Goal: Check status: Check status

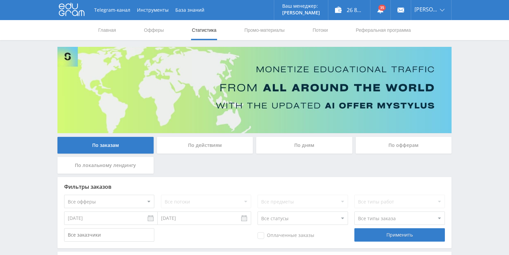
click at [197, 143] on div "По действиям" at bounding box center [205, 145] width 96 height 17
click at [0, 0] on input "По действиям" at bounding box center [0, 0] width 0 height 0
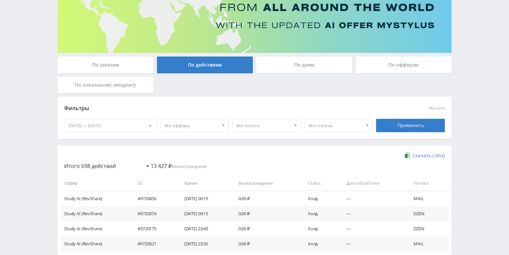
click at [291, 68] on div "По дням" at bounding box center [304, 64] width 96 height 17
click at [0, 0] on input "По дням" at bounding box center [0, 0] width 0 height 0
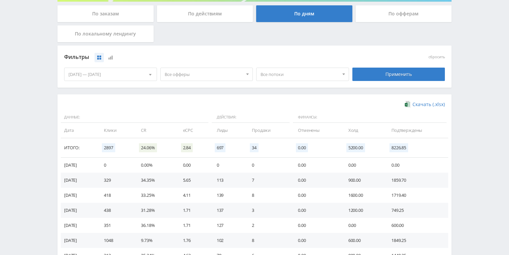
scroll to position [182, 0]
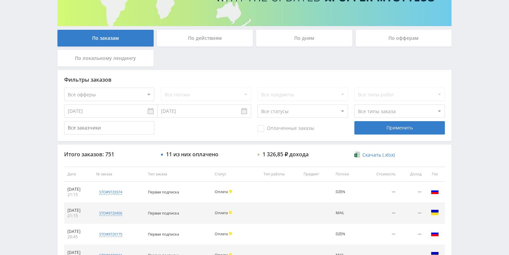
scroll to position [134, 0]
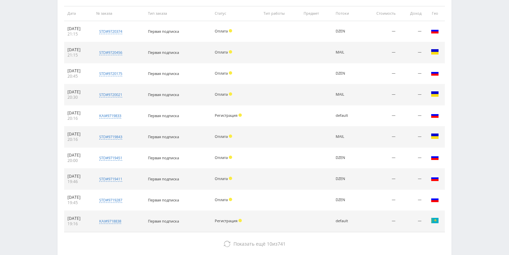
scroll to position [214, 0]
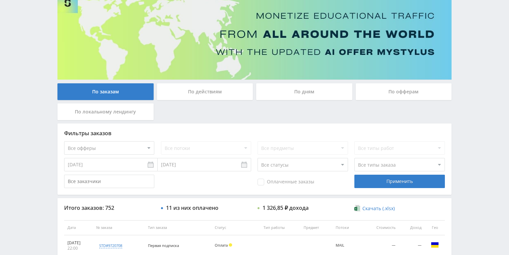
click at [212, 94] on div "По действиям" at bounding box center [205, 91] width 96 height 17
click at [0, 0] on input "По действиям" at bounding box center [0, 0] width 0 height 0
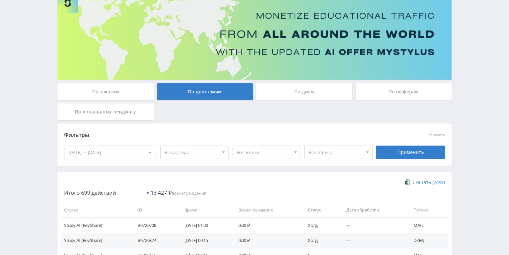
click at [291, 90] on div "По дням" at bounding box center [304, 91] width 96 height 17
click at [0, 0] on input "По дням" at bounding box center [0, 0] width 0 height 0
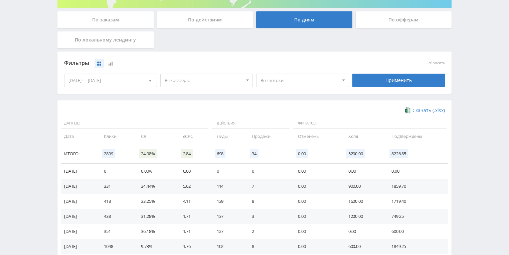
scroll to position [160, 0]
